Goal: Information Seeking & Learning: Learn about a topic

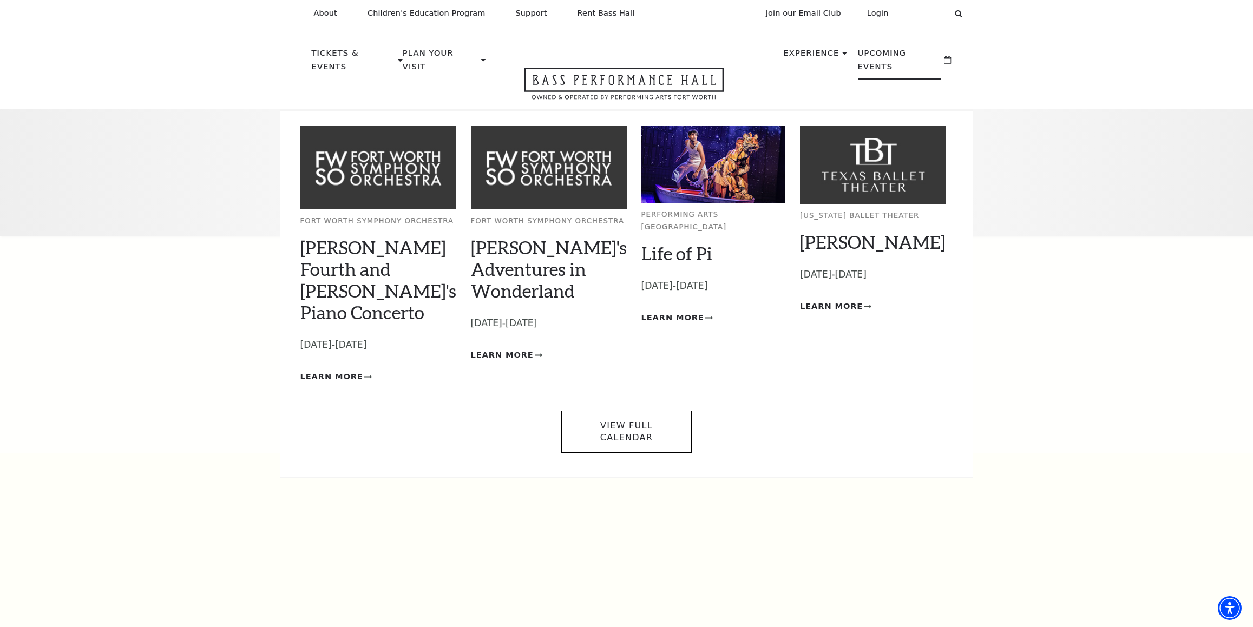
click at [914, 52] on p "Upcoming Events" at bounding box center [900, 63] width 84 height 33
click at [638, 411] on link "View Full Calendar" at bounding box center [626, 432] width 130 height 43
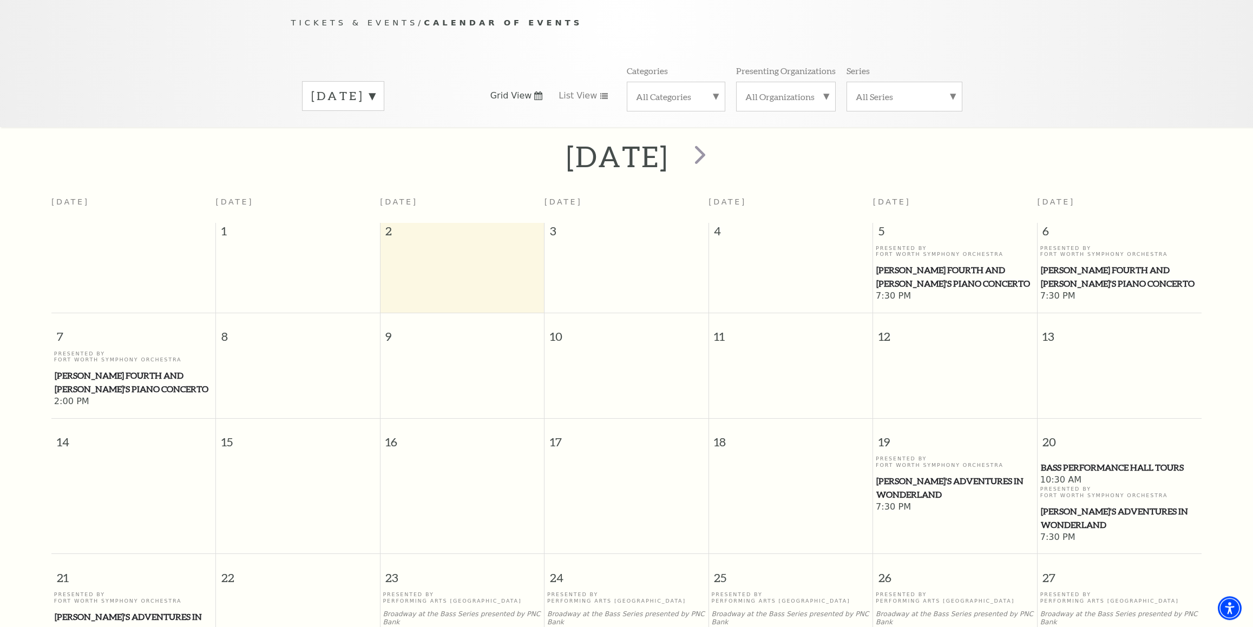
scroll to position [38, 0]
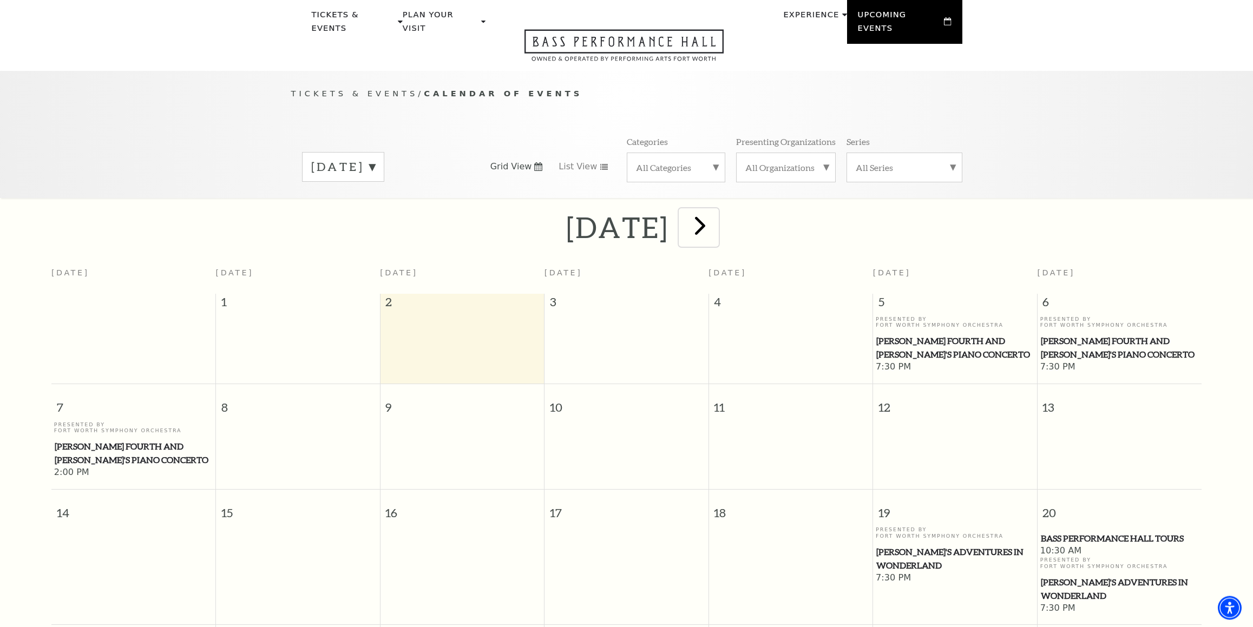
click at [716, 232] on span "next" at bounding box center [700, 225] width 31 height 31
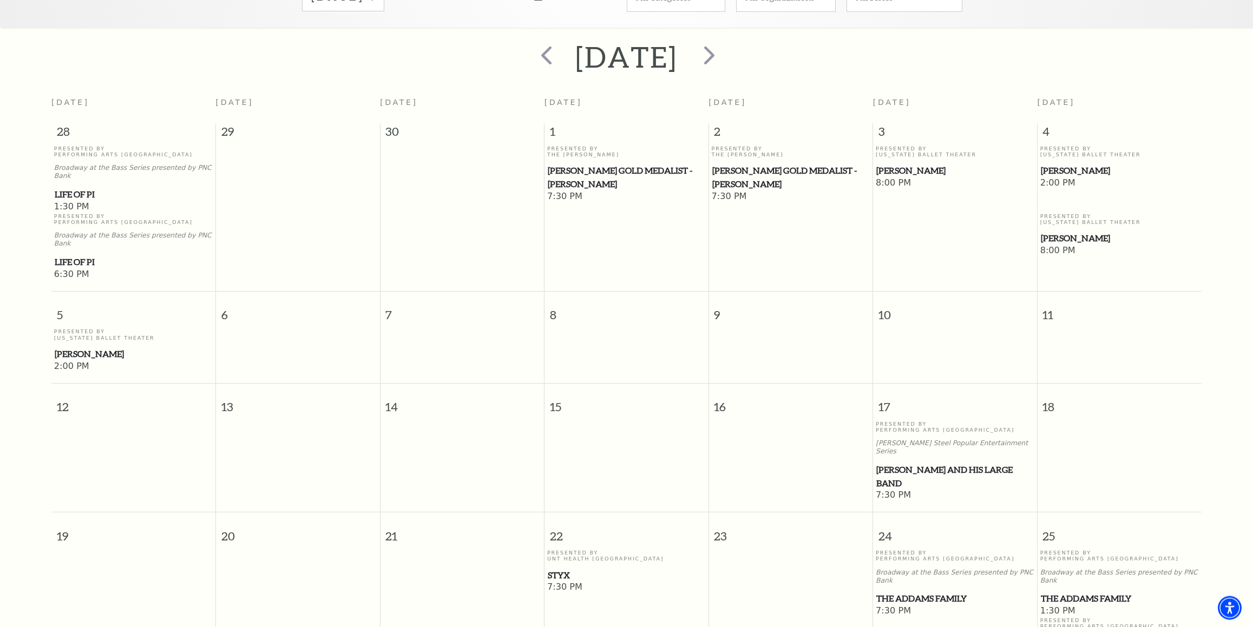
scroll to position [0, 0]
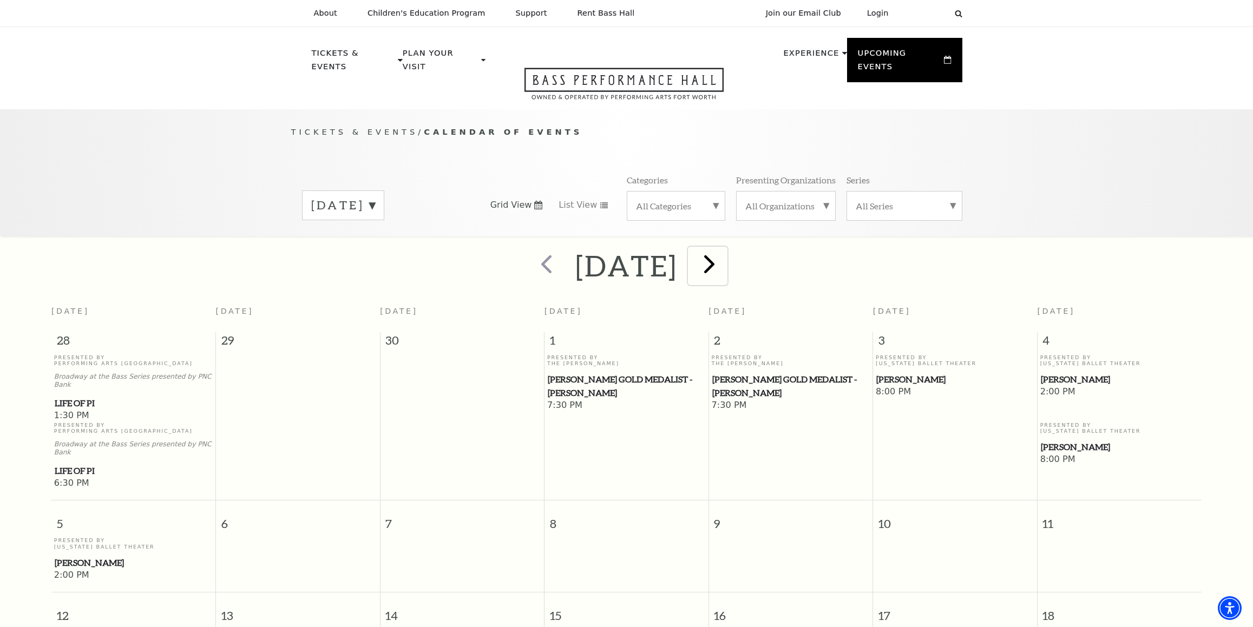
click at [725, 264] on span "next" at bounding box center [709, 263] width 31 height 31
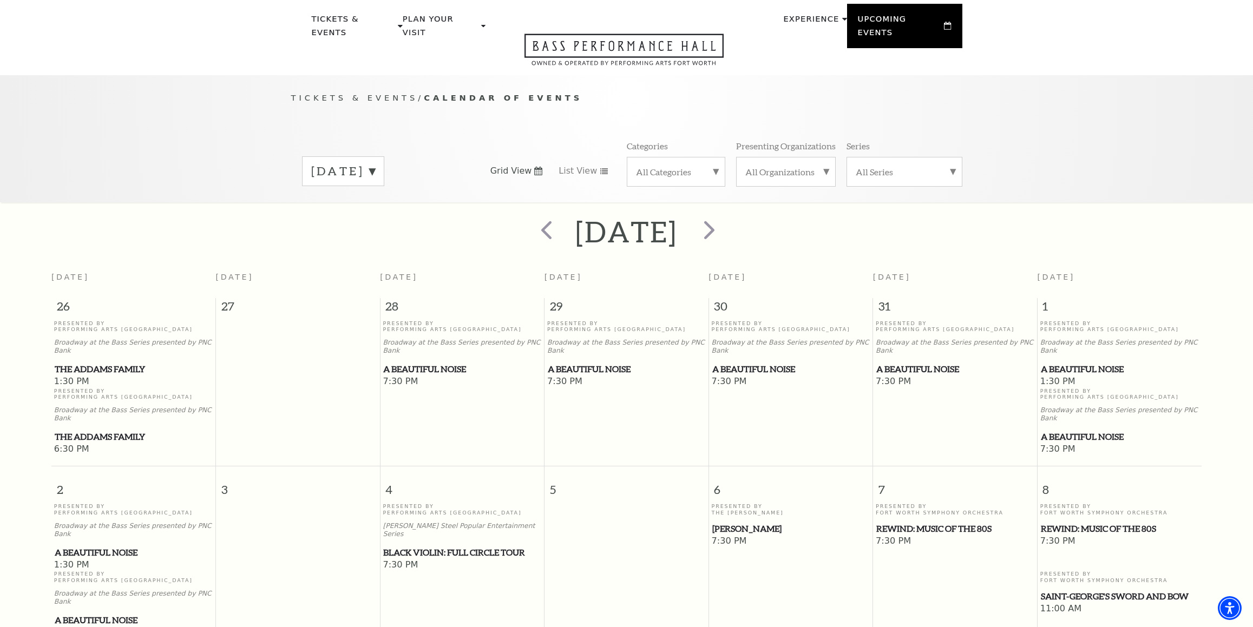
scroll to position [57, 0]
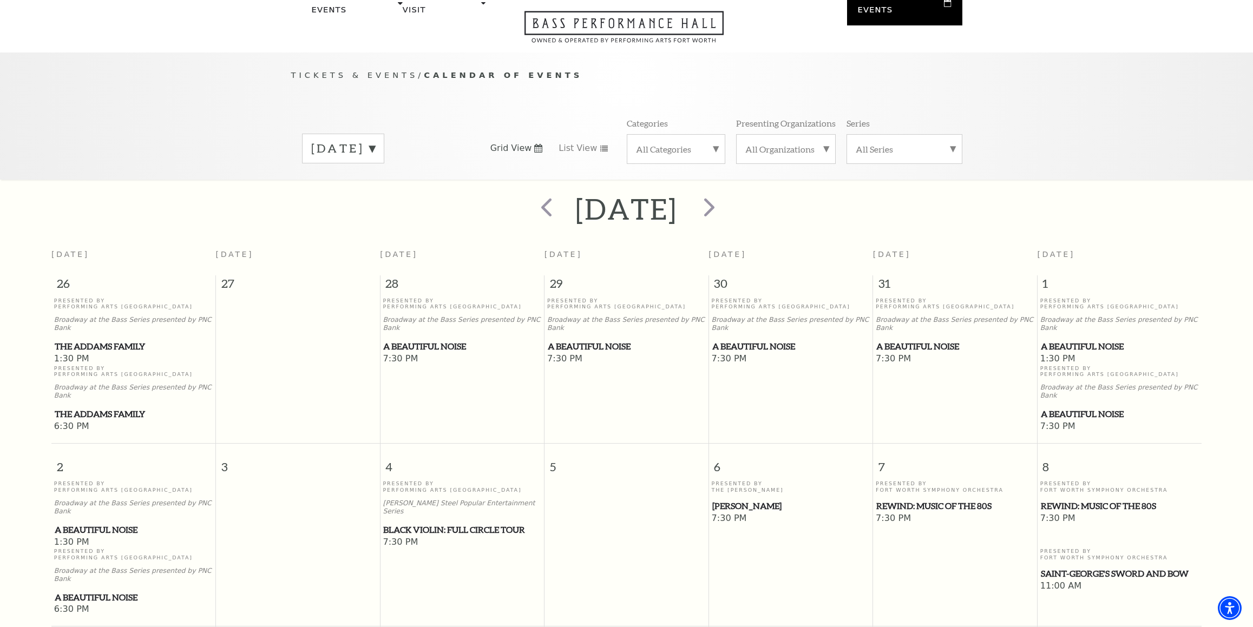
click at [375, 140] on label "November 2025" at bounding box center [343, 148] width 64 height 17
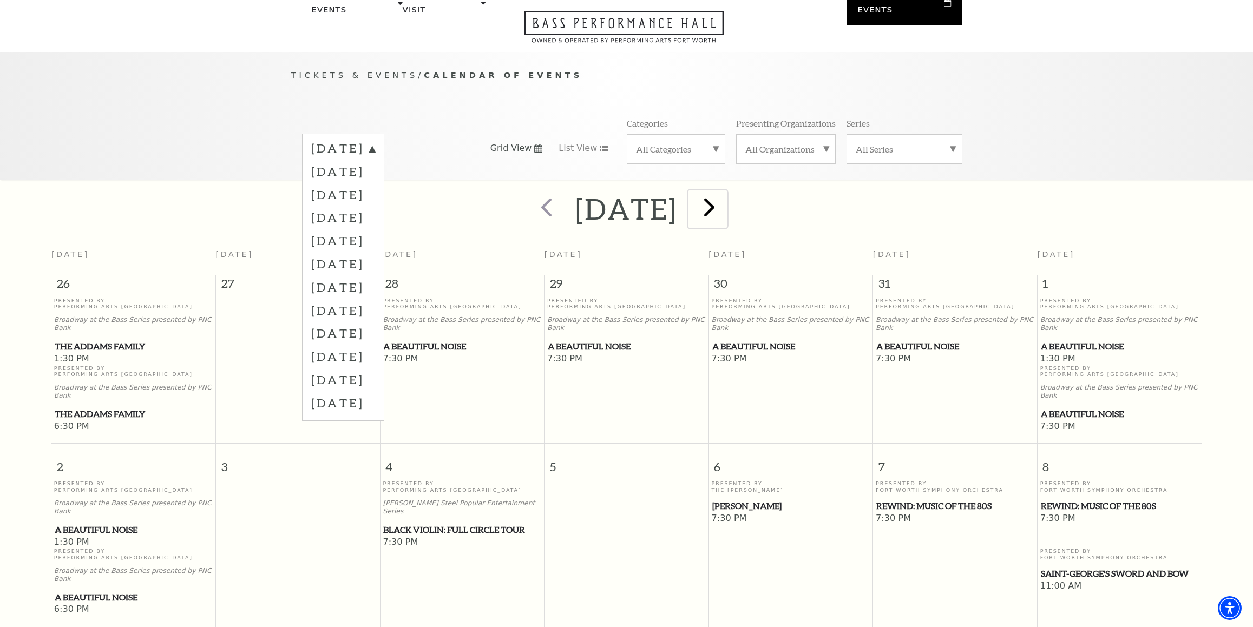
click at [725, 209] on span "next" at bounding box center [709, 207] width 31 height 31
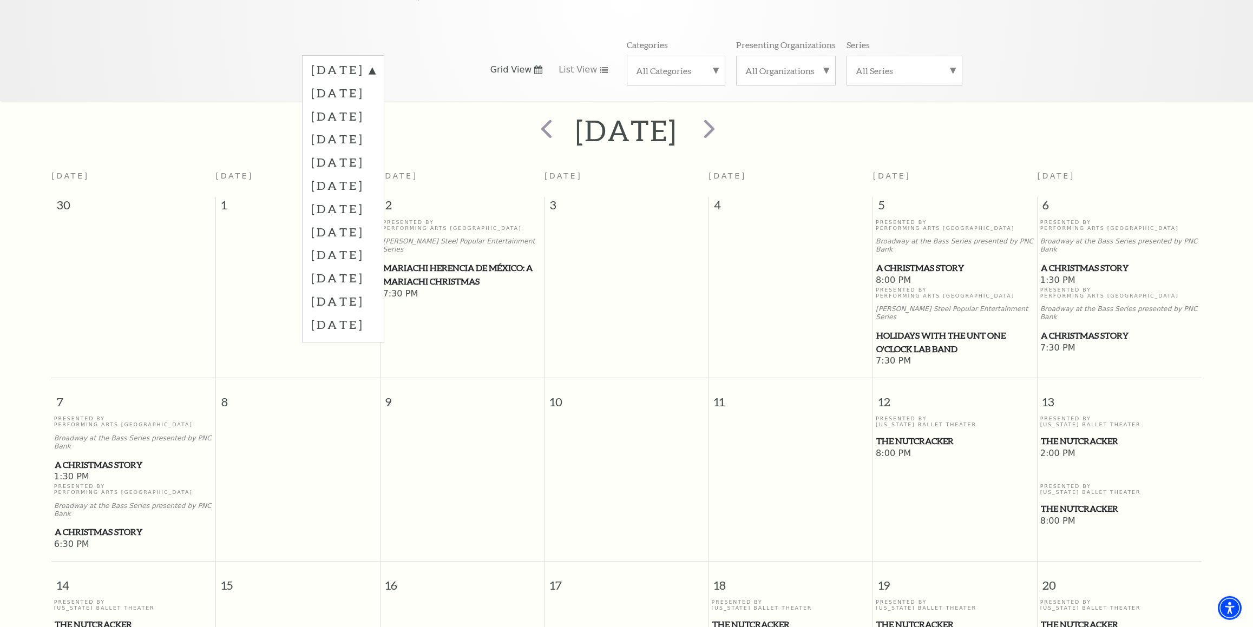
scroll to position [95, 0]
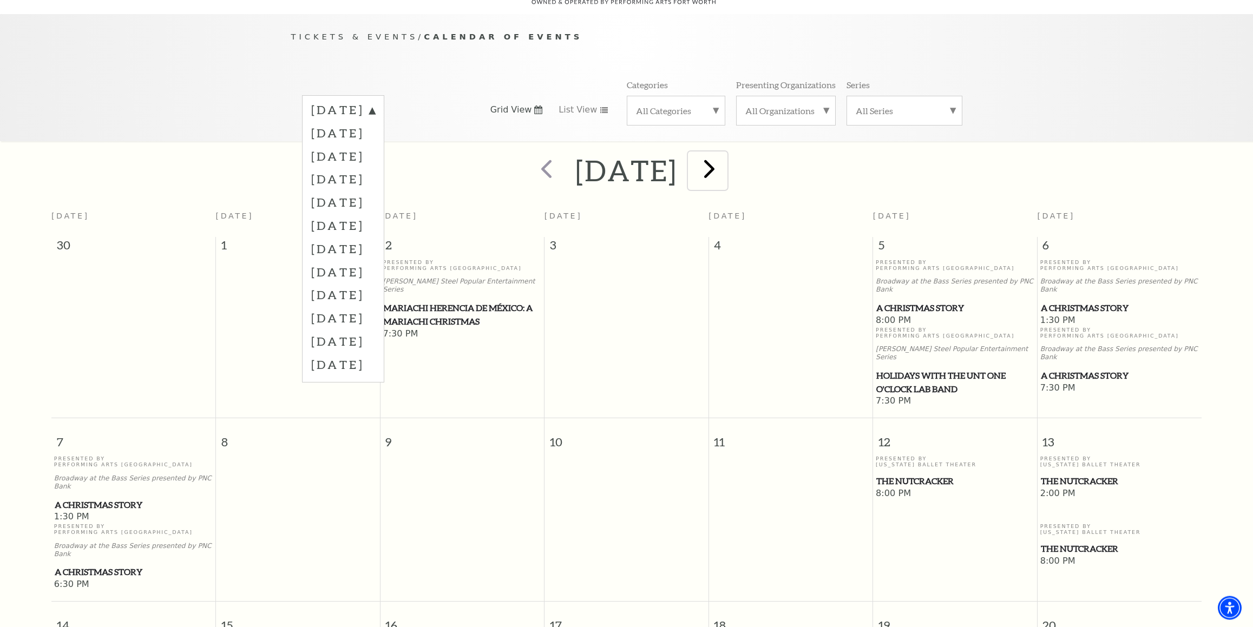
click at [725, 170] on span "next" at bounding box center [709, 168] width 31 height 31
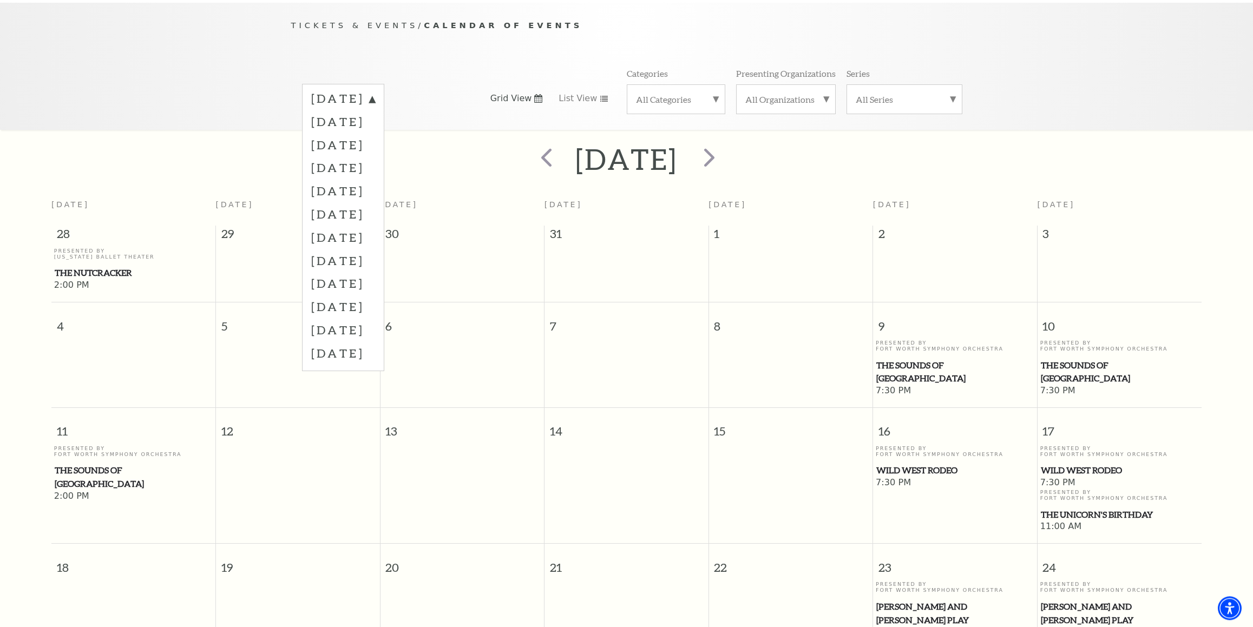
scroll to position [38, 0]
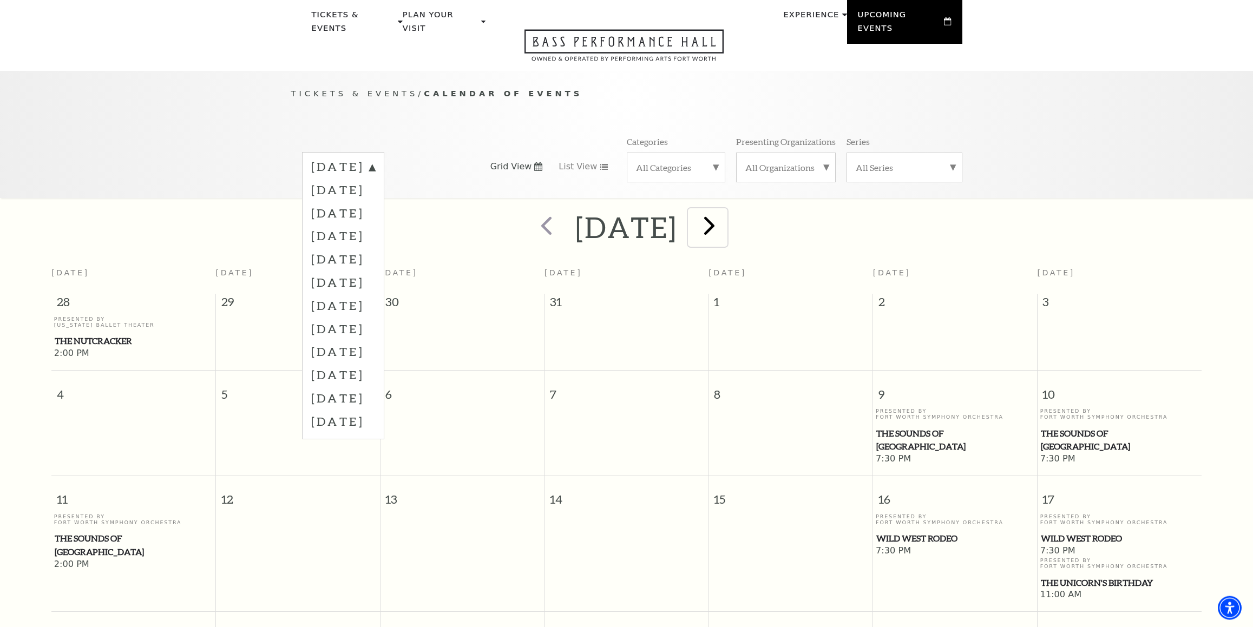
click at [725, 225] on span "next" at bounding box center [709, 225] width 31 height 31
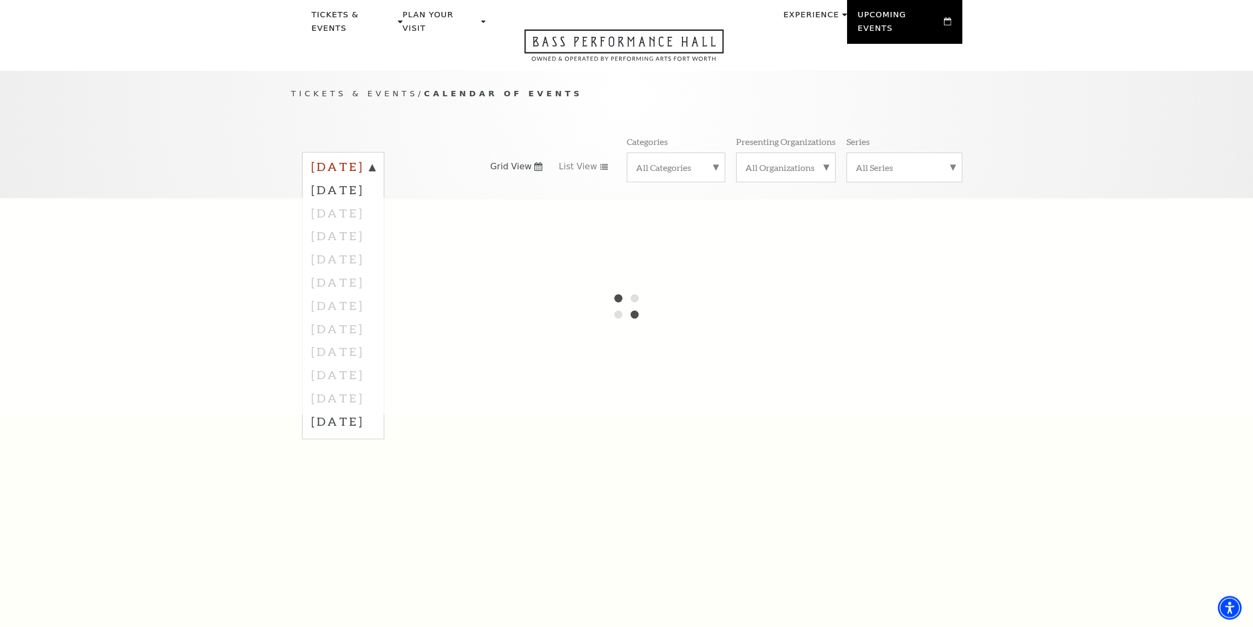
click at [375, 159] on label "[DATE]" at bounding box center [343, 168] width 64 height 19
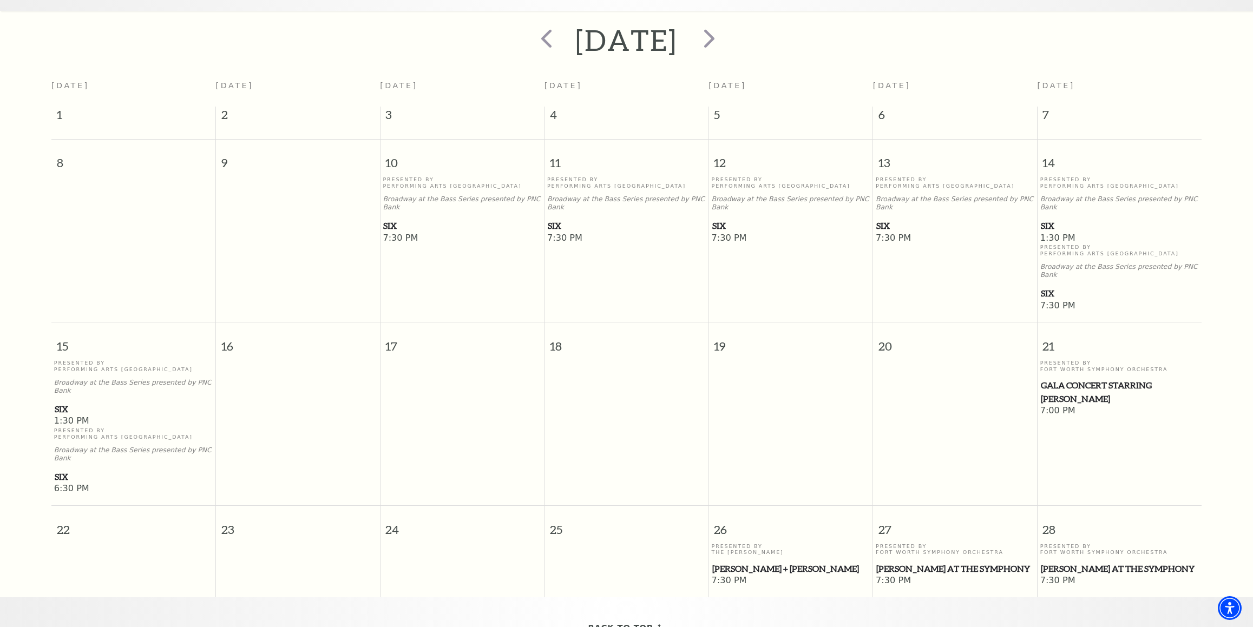
scroll to position [227, 0]
